Goal: Task Accomplishment & Management: Manage account settings

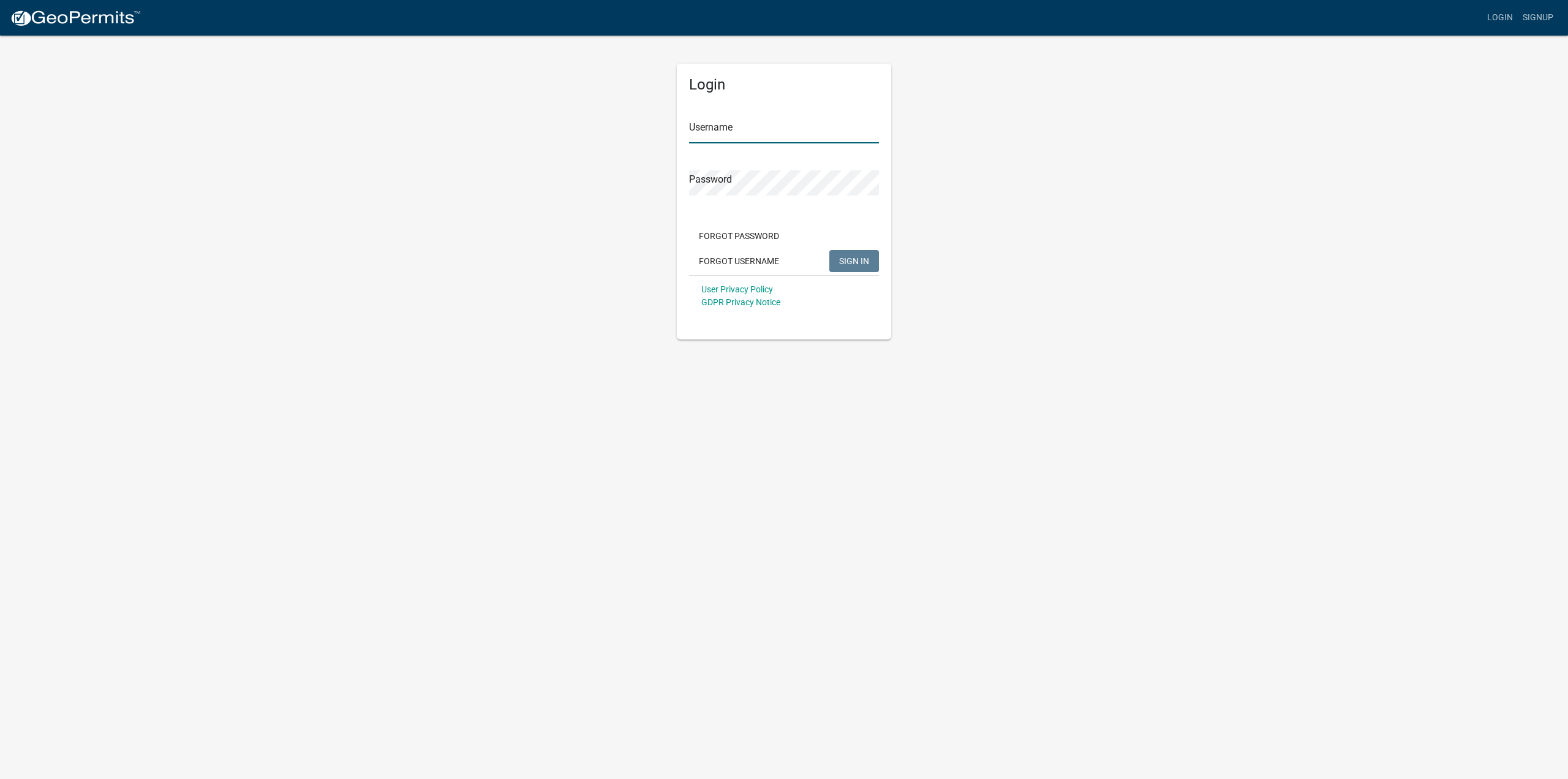
click at [777, 130] on input "Username" at bounding box center [784, 131] width 190 height 26
click at [765, 134] on input "Username" at bounding box center [784, 131] width 190 height 26
type input "championselectric2"
click at [681, 181] on div "Login Username championselectric2 Password Forgot Password Forgot Username SIGN…" at bounding box center [784, 201] width 215 height 276
click at [853, 267] on button "SIGN IN" at bounding box center [854, 261] width 49 height 22
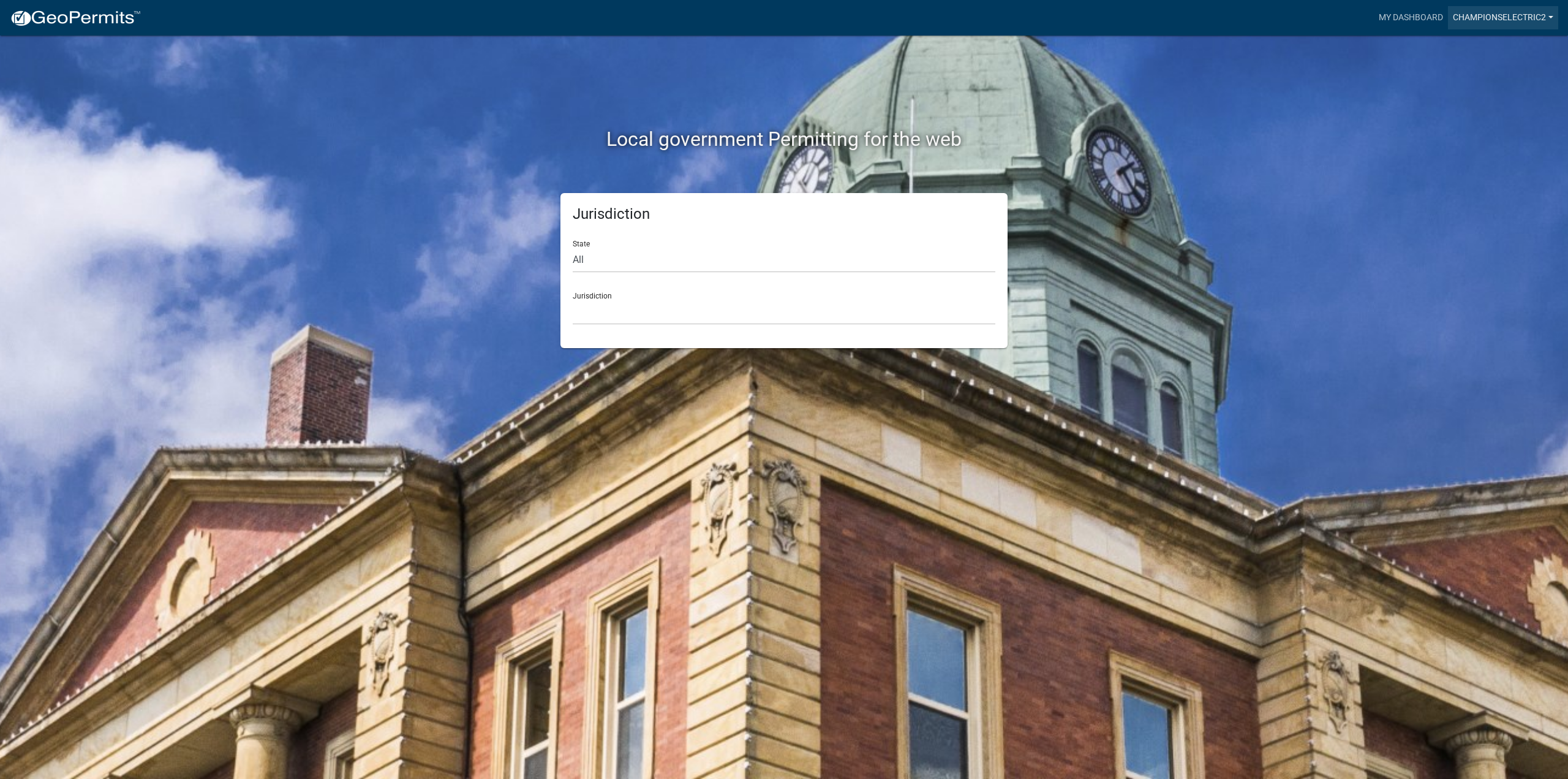
click at [1524, 12] on link "championselectric2" at bounding box center [1503, 17] width 110 height 23
click at [1482, 52] on link "Account" at bounding box center [1506, 50] width 104 height 30
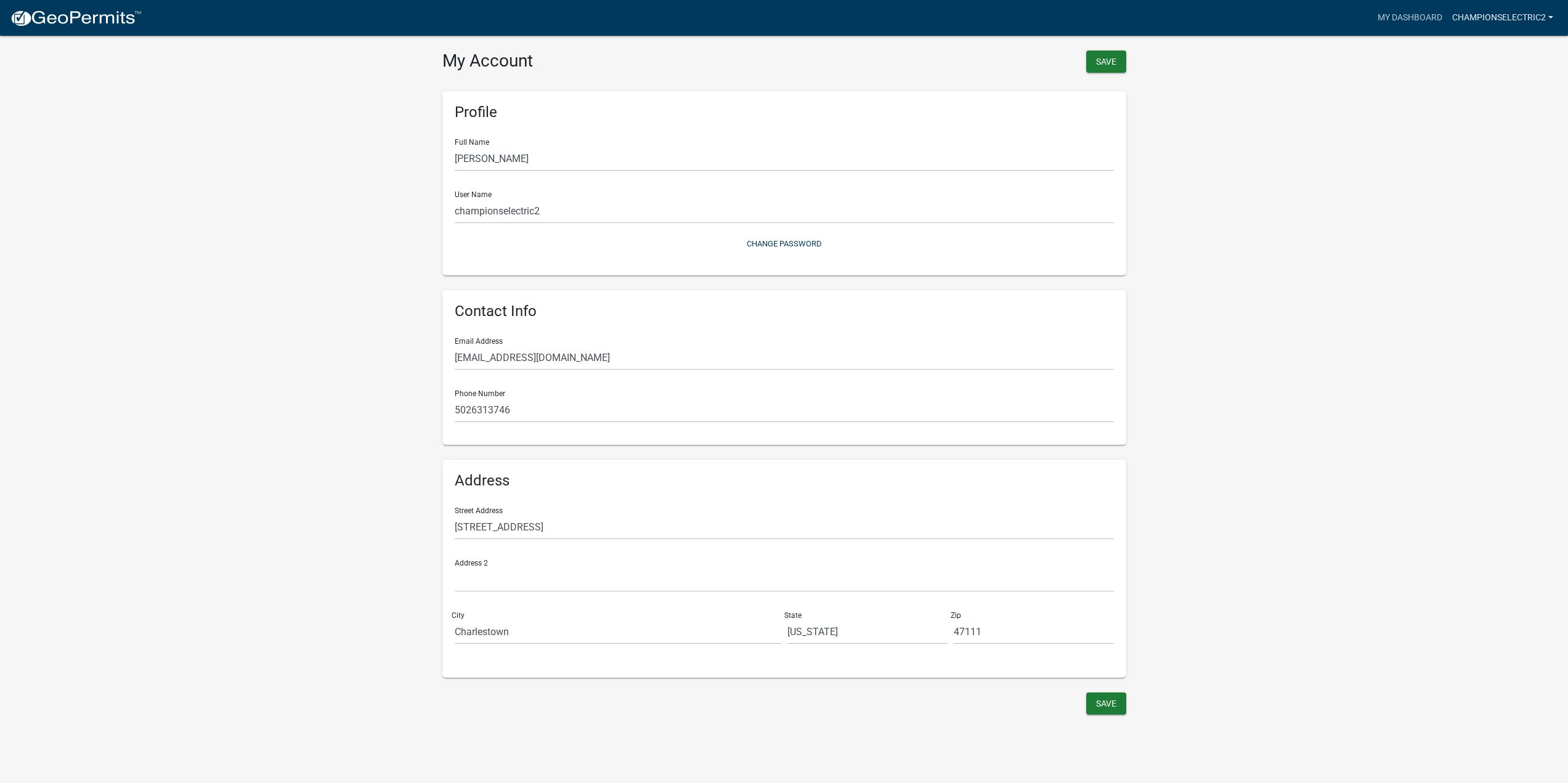
click at [1517, 11] on link "championselectric2" at bounding box center [1503, 17] width 111 height 23
click at [1508, 76] on link "Contractor Profile" at bounding box center [1505, 80] width 105 height 30
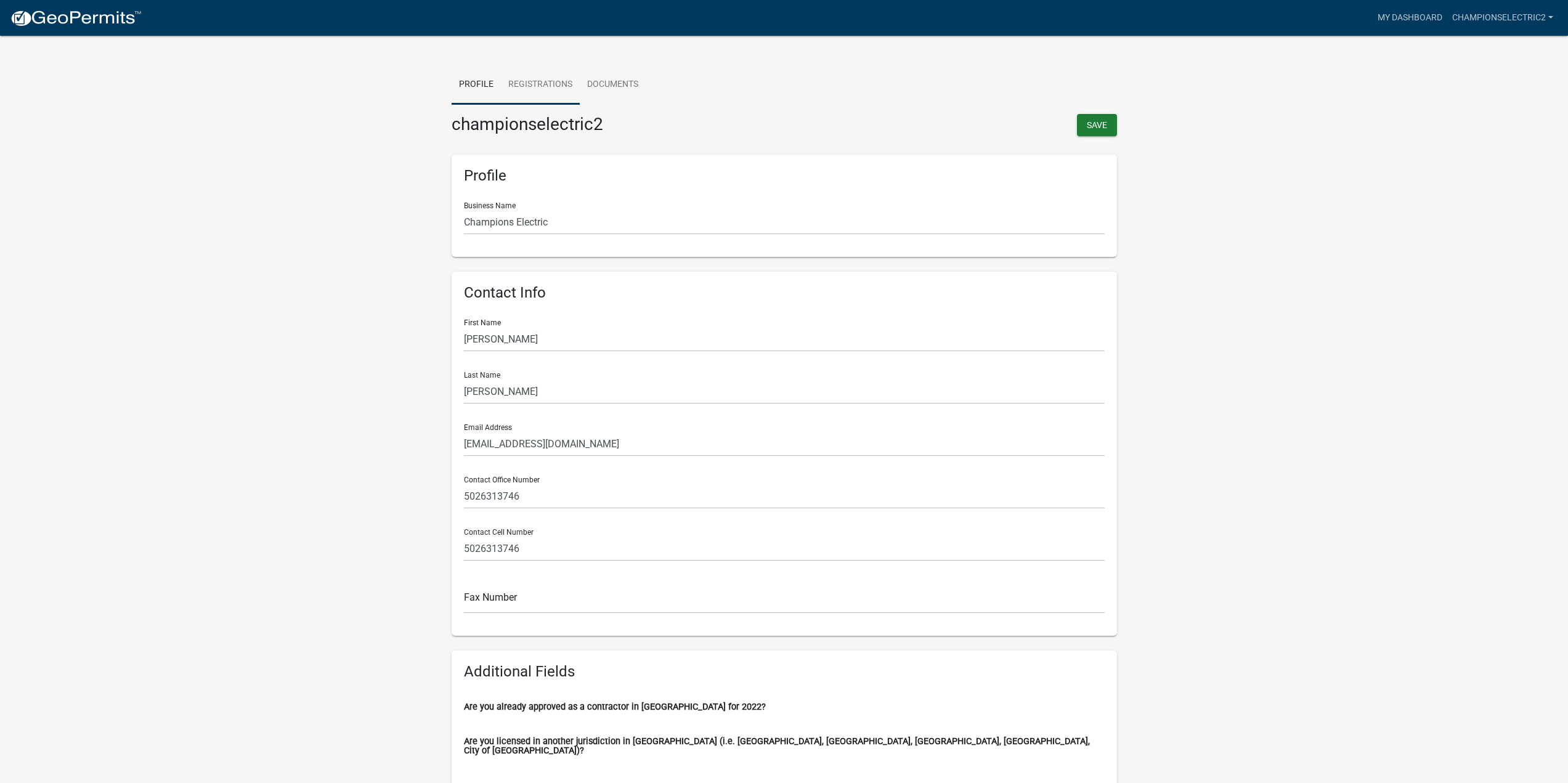
click at [550, 79] on link "Registrations" at bounding box center [540, 85] width 79 height 40
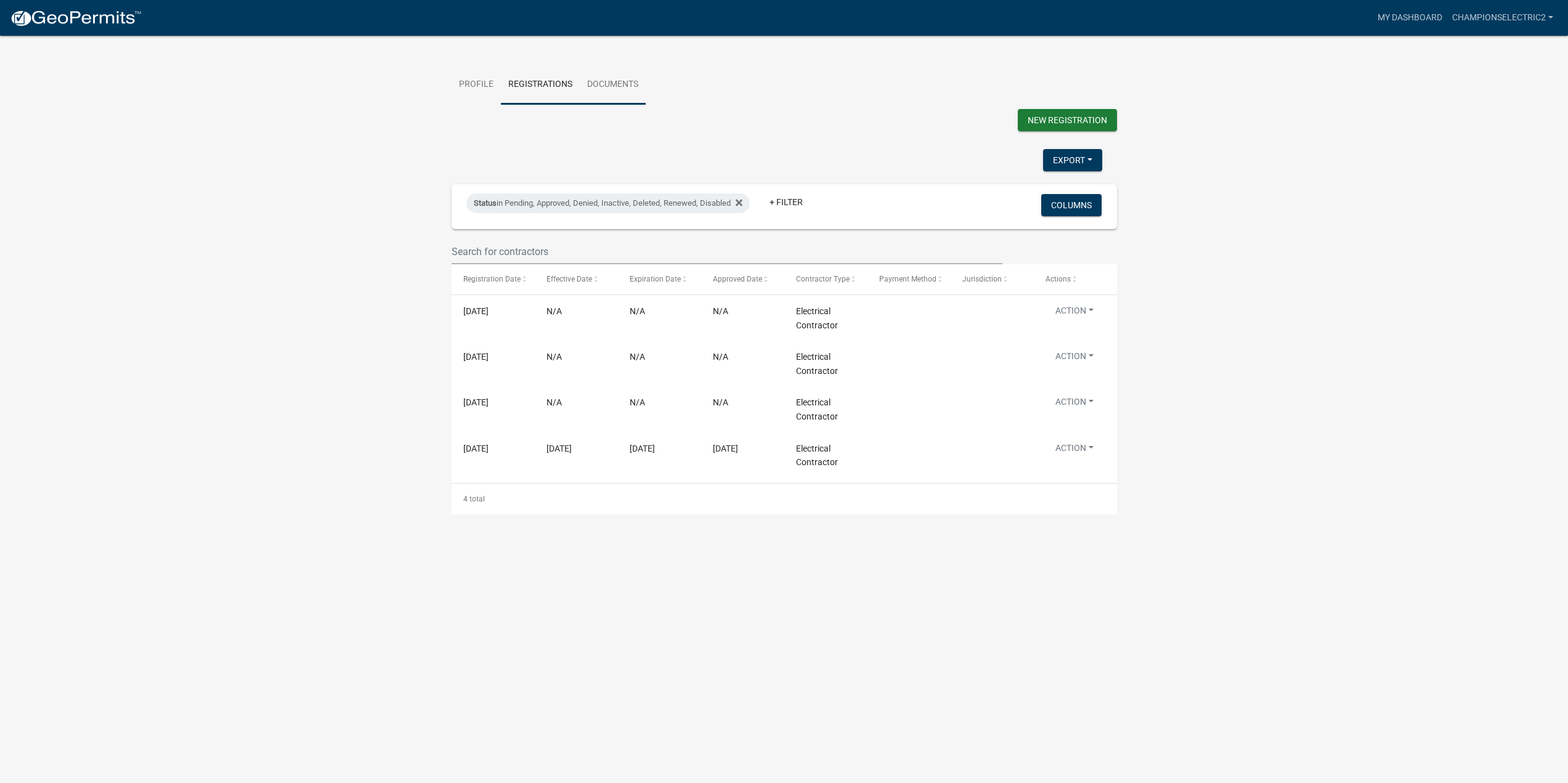
click at [606, 81] on link "Documents" at bounding box center [613, 85] width 66 height 40
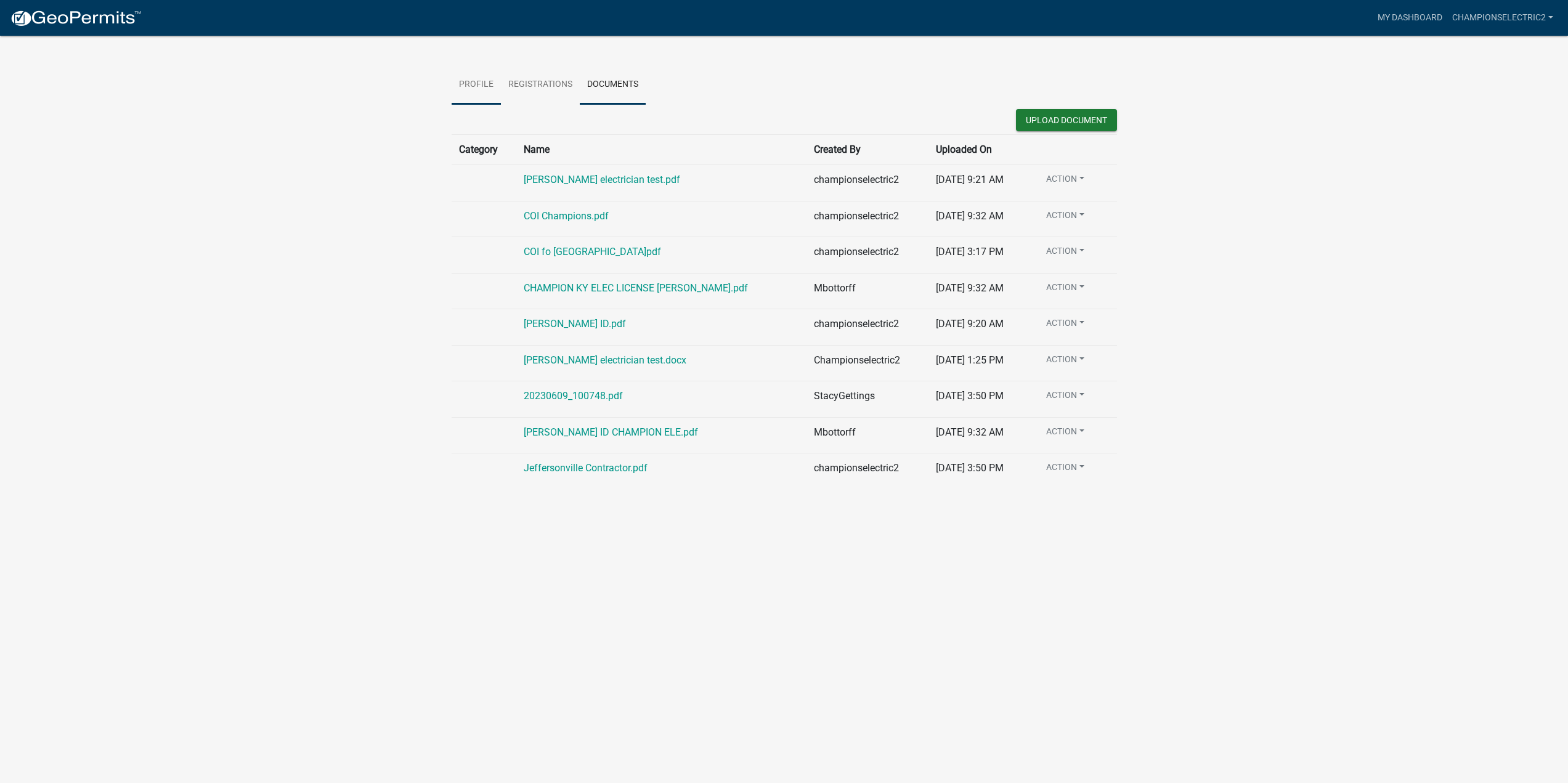
click at [485, 87] on link "Profile" at bounding box center [476, 85] width 50 height 40
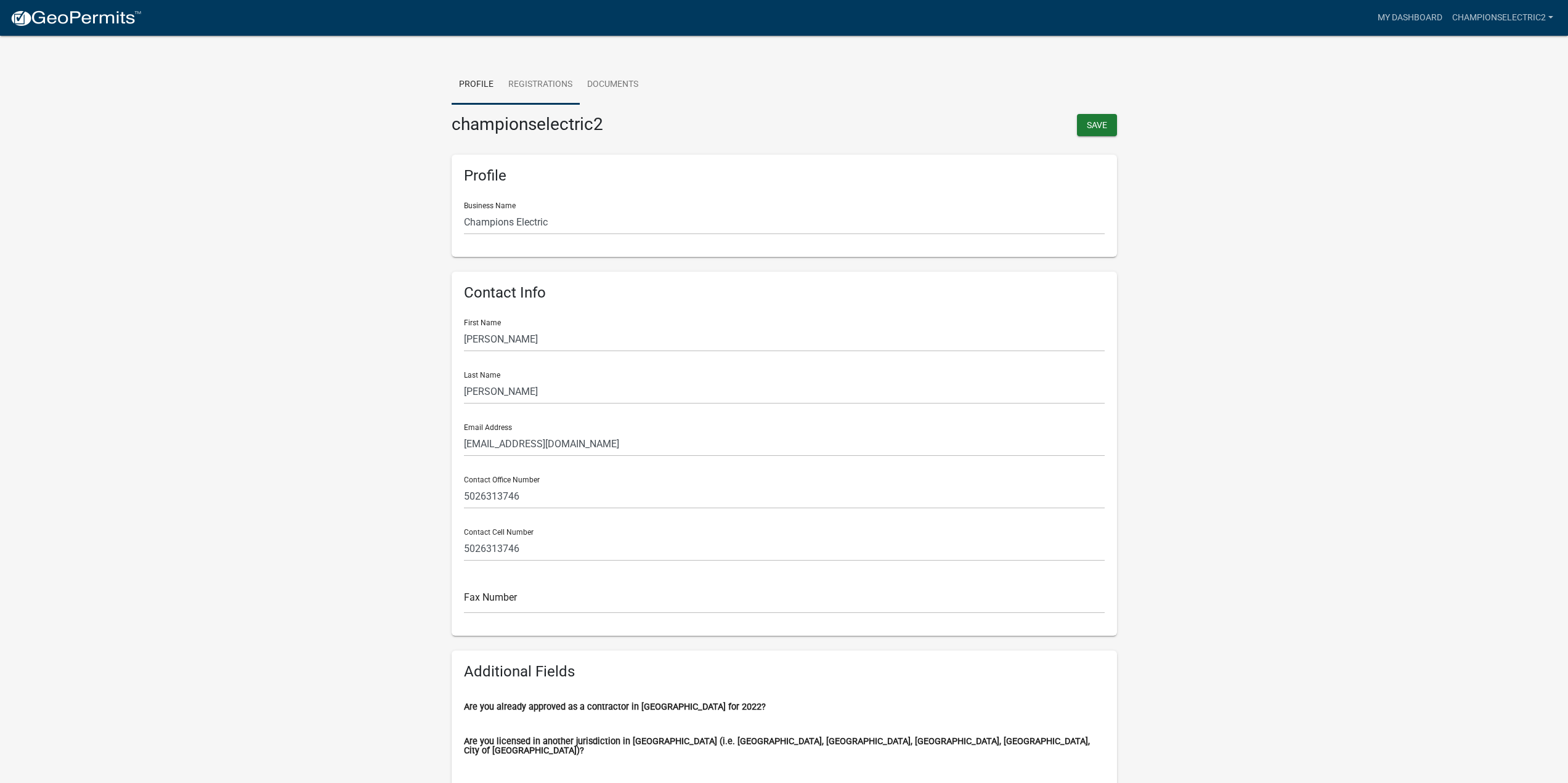
click at [547, 83] on link "Registrations" at bounding box center [540, 85] width 79 height 40
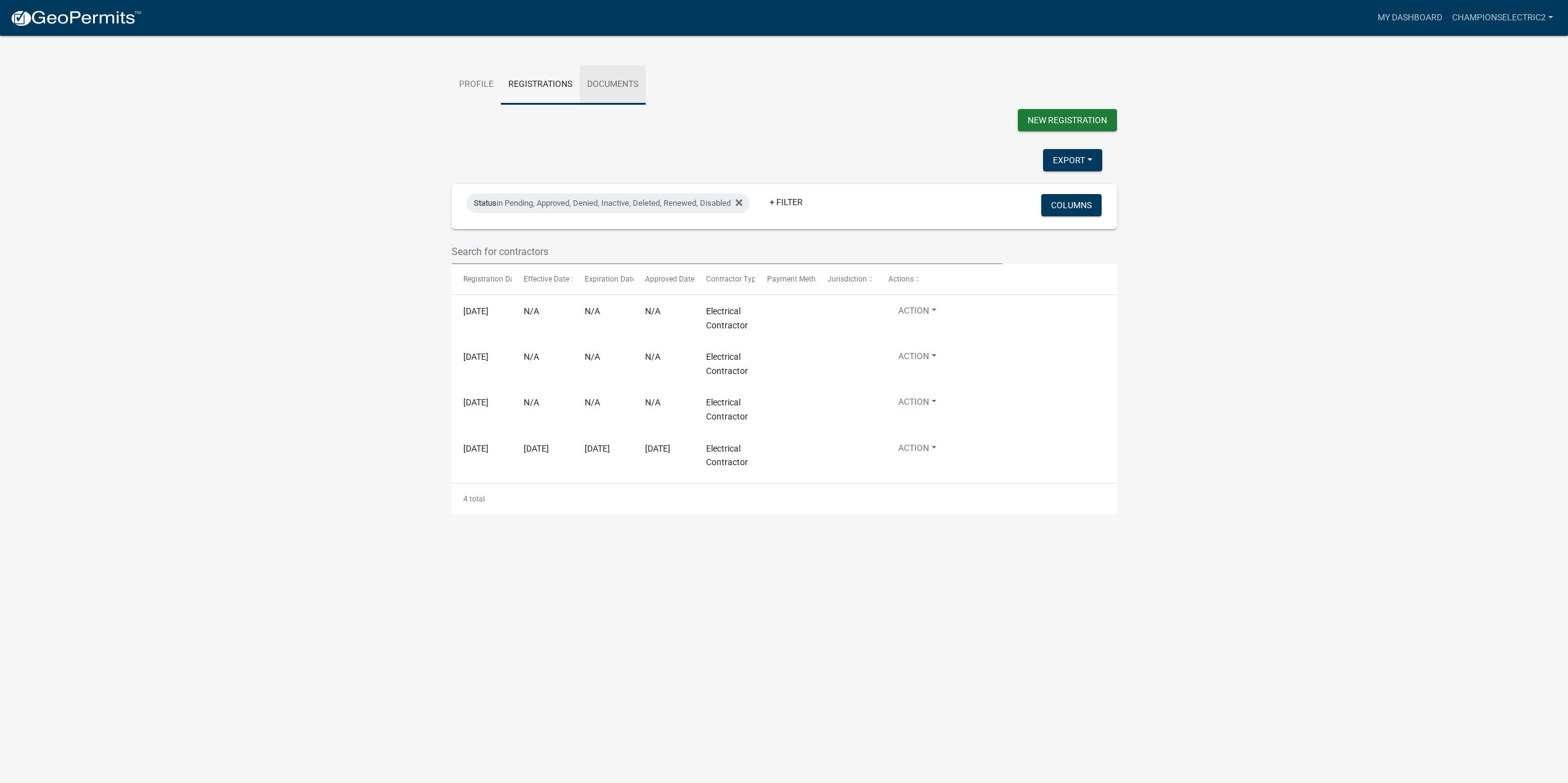
click at [633, 82] on link "Documents" at bounding box center [613, 85] width 66 height 40
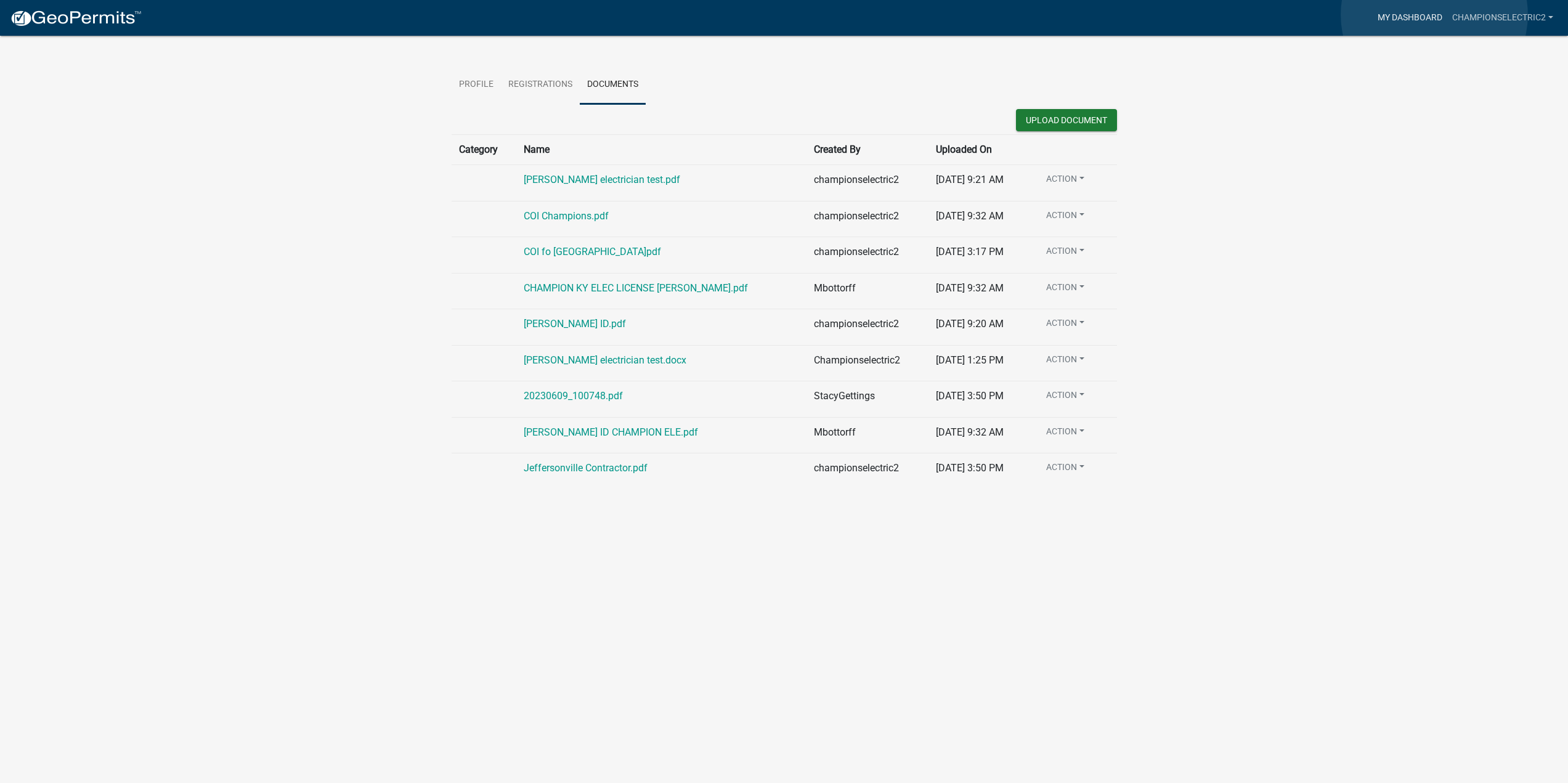
click at [1434, 15] on link "My Dashboard" at bounding box center [1410, 17] width 74 height 23
